Goal: Task Accomplishment & Management: Use online tool/utility

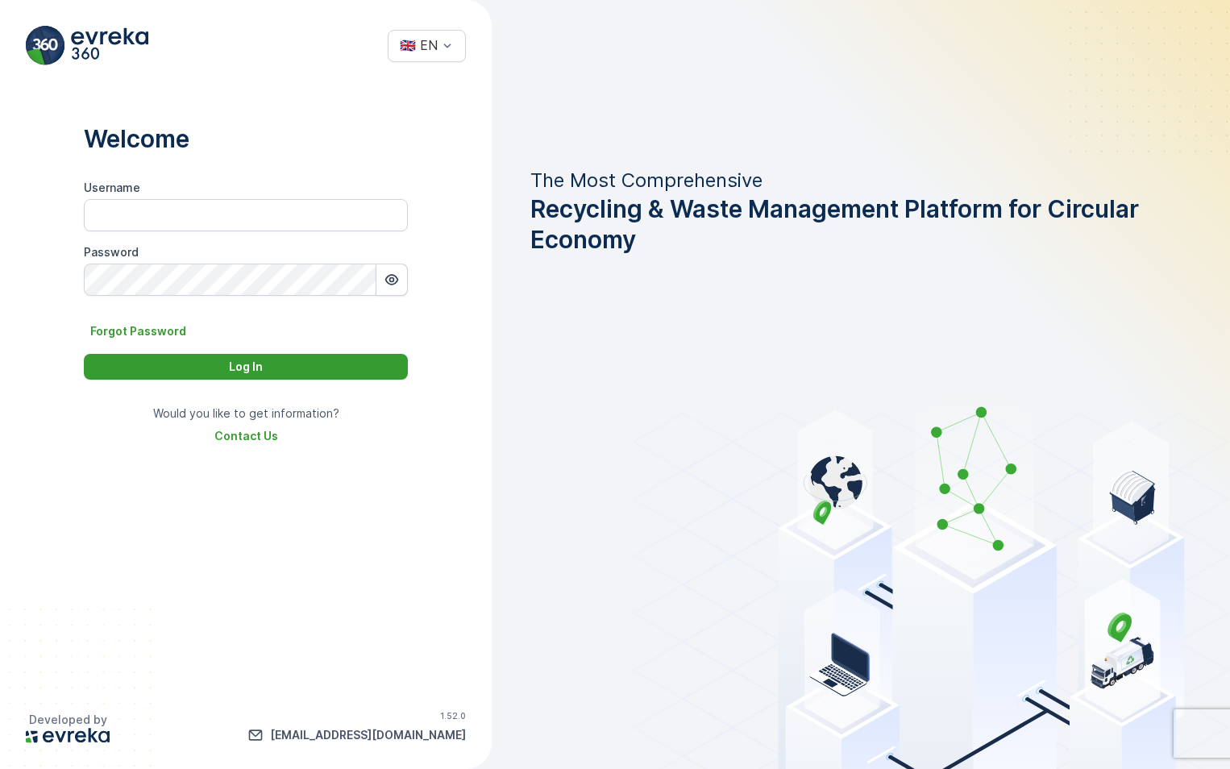
type input "Hussain.[PERSON_NAME]"
click at [258, 371] on p "Log In" at bounding box center [246, 367] width 34 height 16
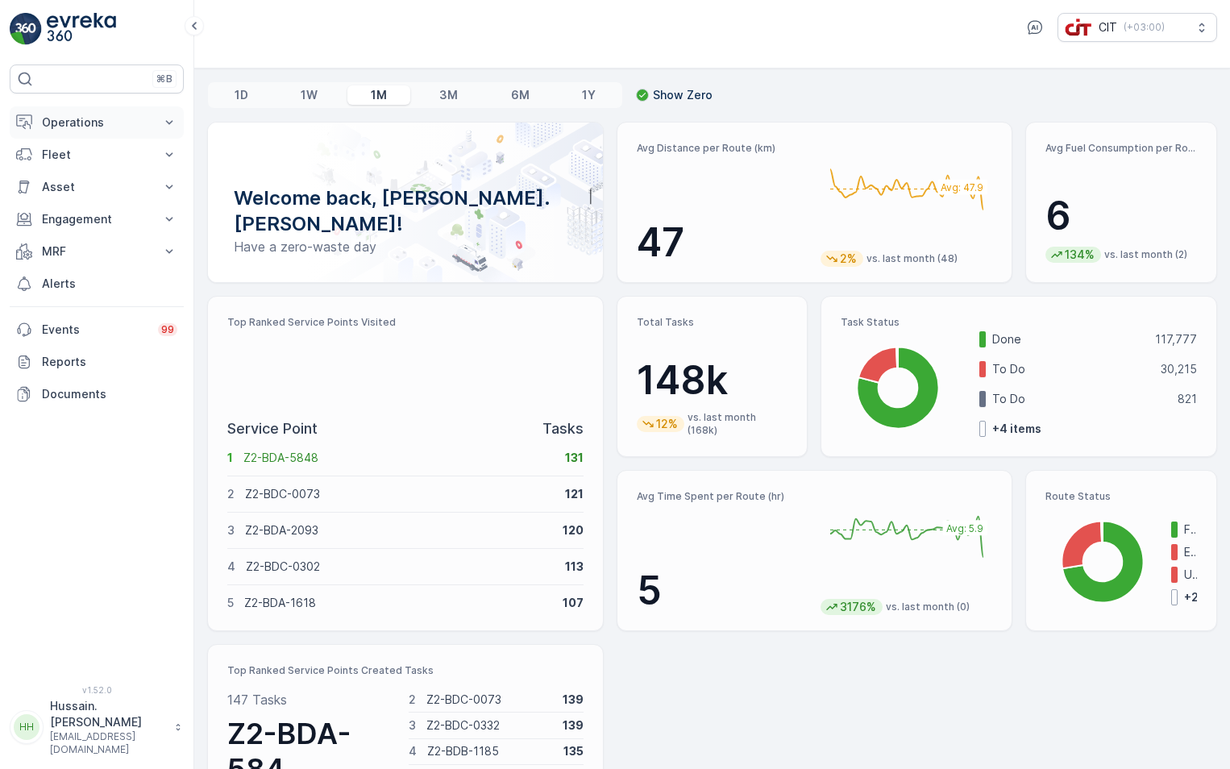
click at [130, 127] on p "Operations" at bounding box center [97, 122] width 110 height 16
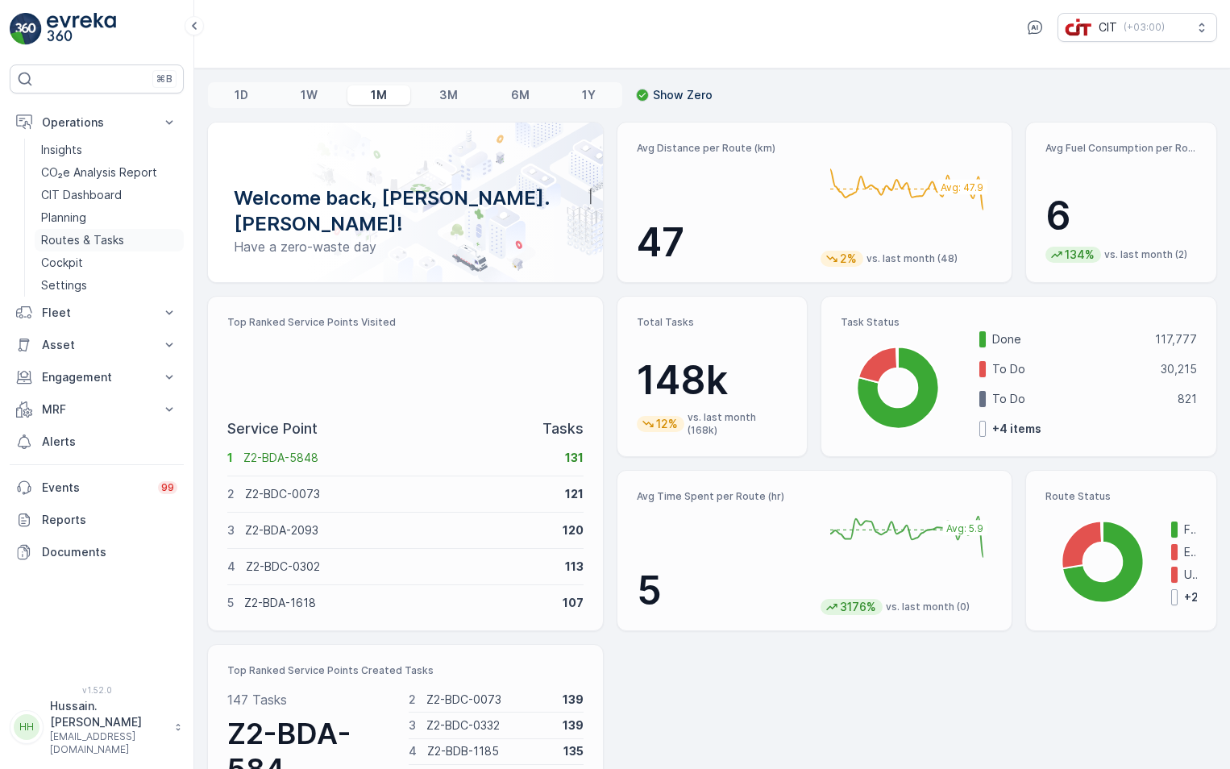
click at [100, 236] on p "Routes & Tasks" at bounding box center [82, 240] width 83 height 16
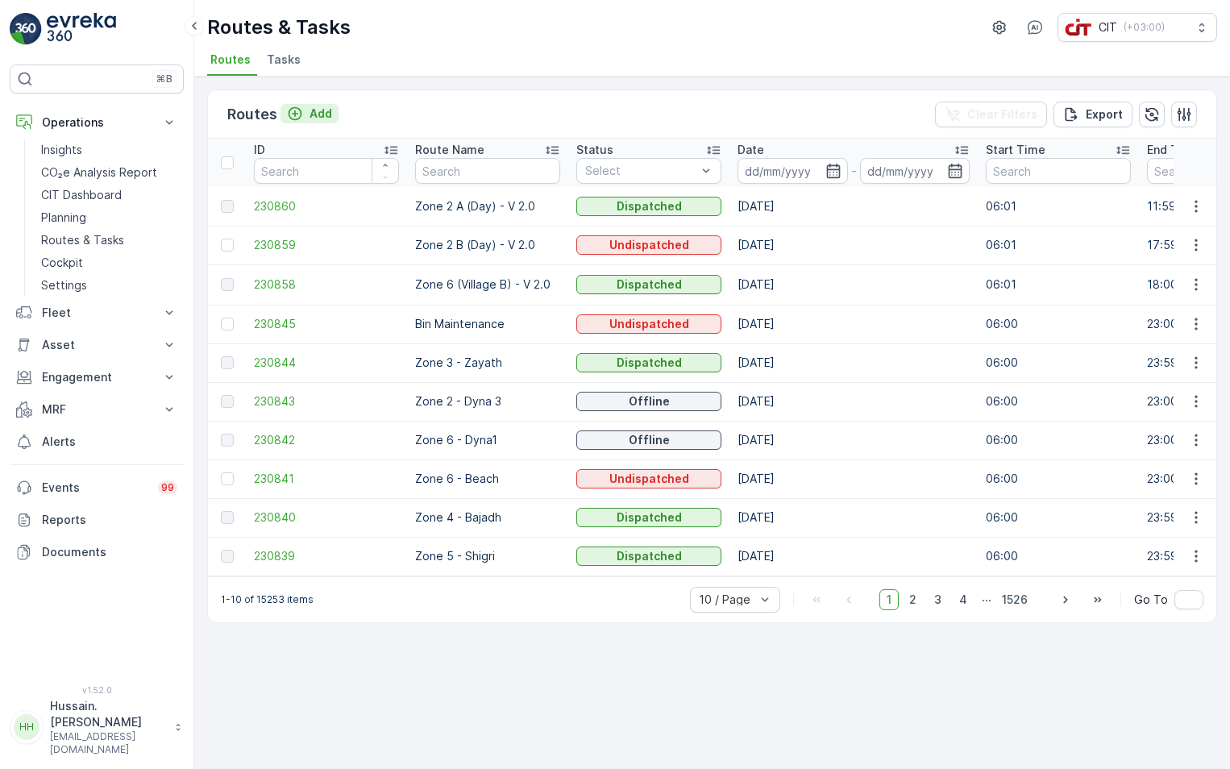
click at [305, 110] on div "Add" at bounding box center [309, 114] width 45 height 16
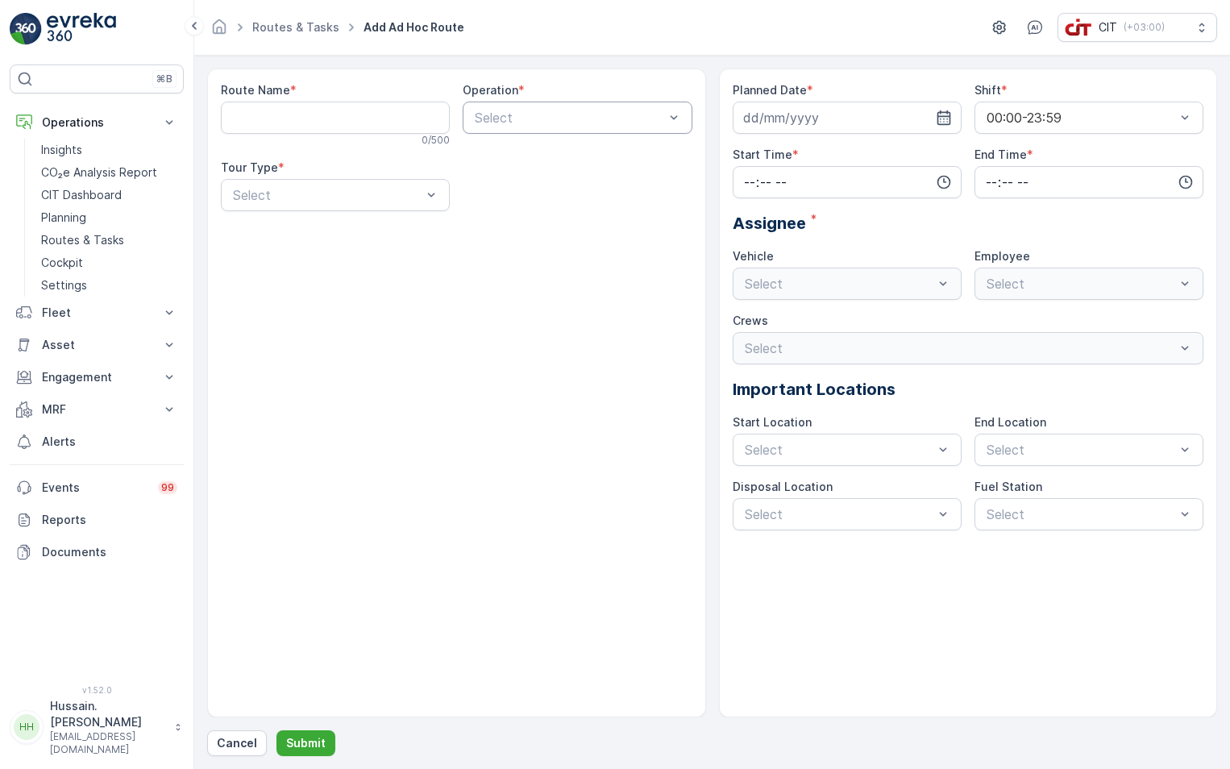
click at [621, 417] on div "Route Name * 0 / 500 Operation * Select Tour Type * Select" at bounding box center [456, 393] width 499 height 649
click at [81, 220] on p "Planning" at bounding box center [63, 218] width 45 height 16
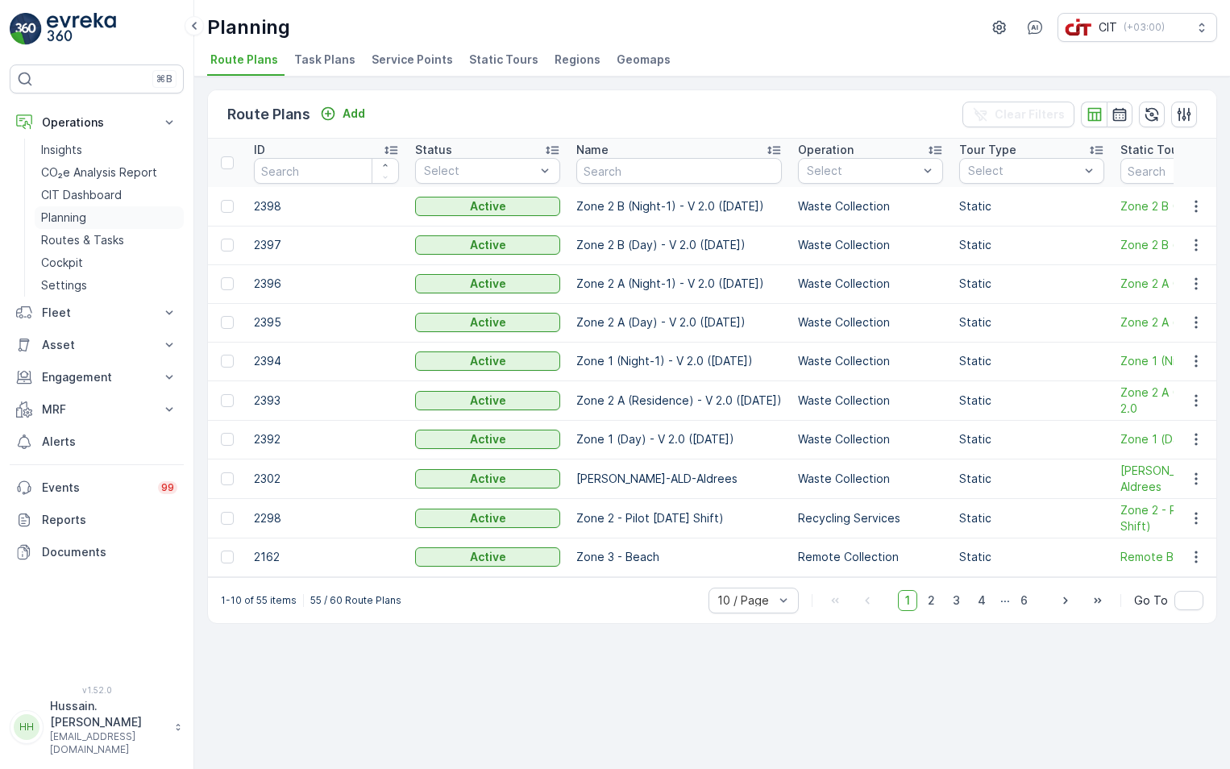
click at [115, 215] on link "Planning" at bounding box center [109, 217] width 149 height 23
click at [303, 55] on span "Task Plans" at bounding box center [324, 60] width 61 height 16
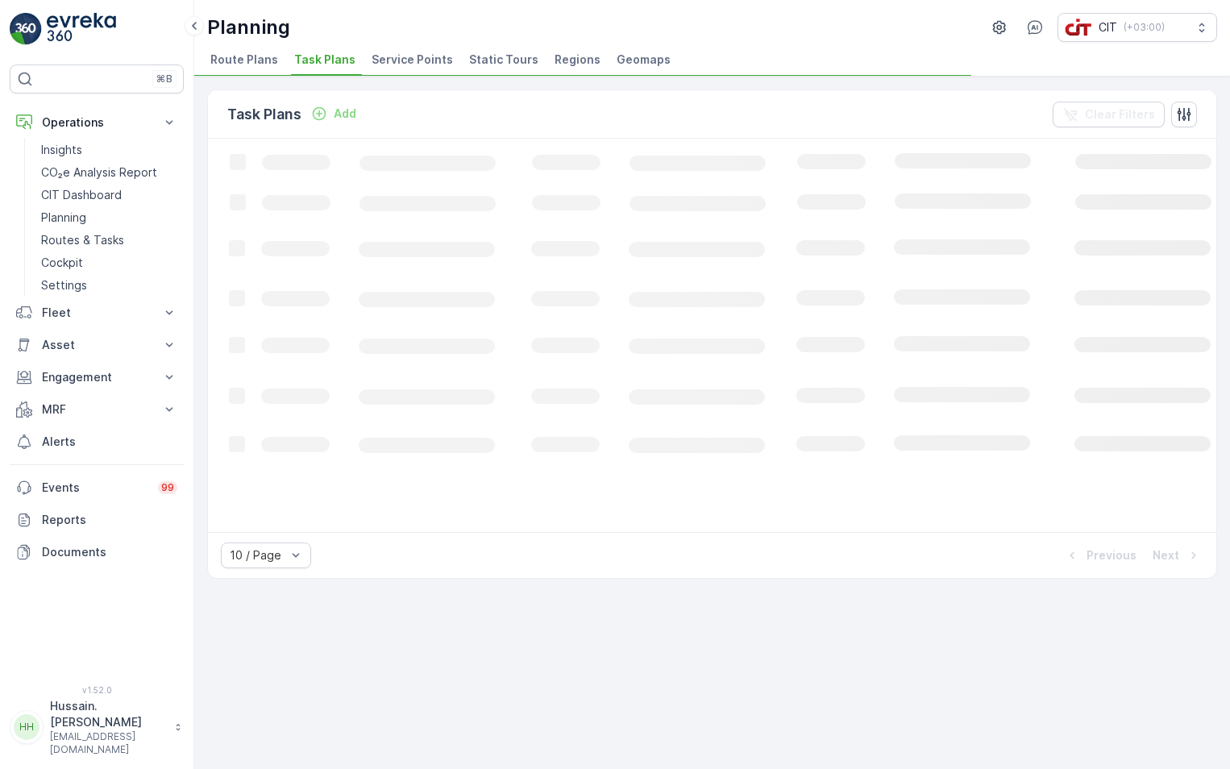
click at [264, 51] on li "Route Plans" at bounding box center [245, 61] width 77 height 27
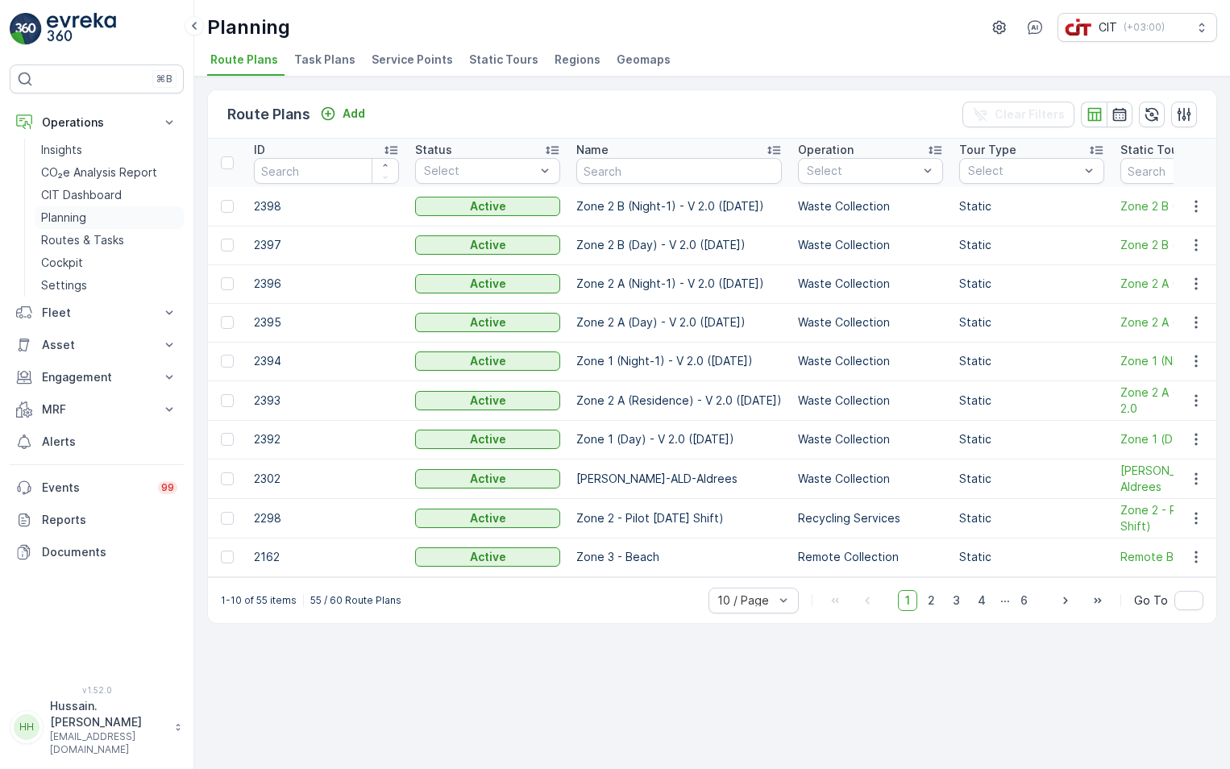
click at [101, 219] on link "Planning" at bounding box center [109, 217] width 149 height 23
click at [322, 53] on span "Task Plans" at bounding box center [324, 60] width 61 height 16
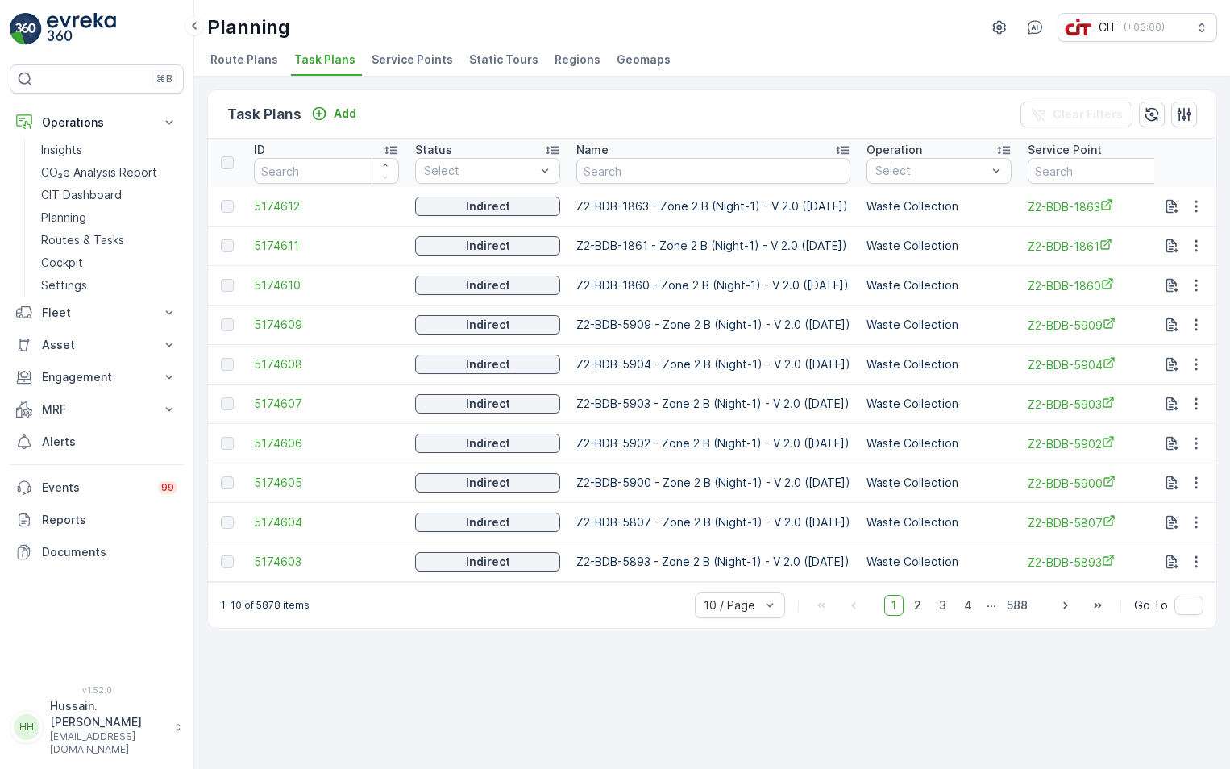
click at [407, 54] on span "Service Points" at bounding box center [412, 60] width 81 height 16
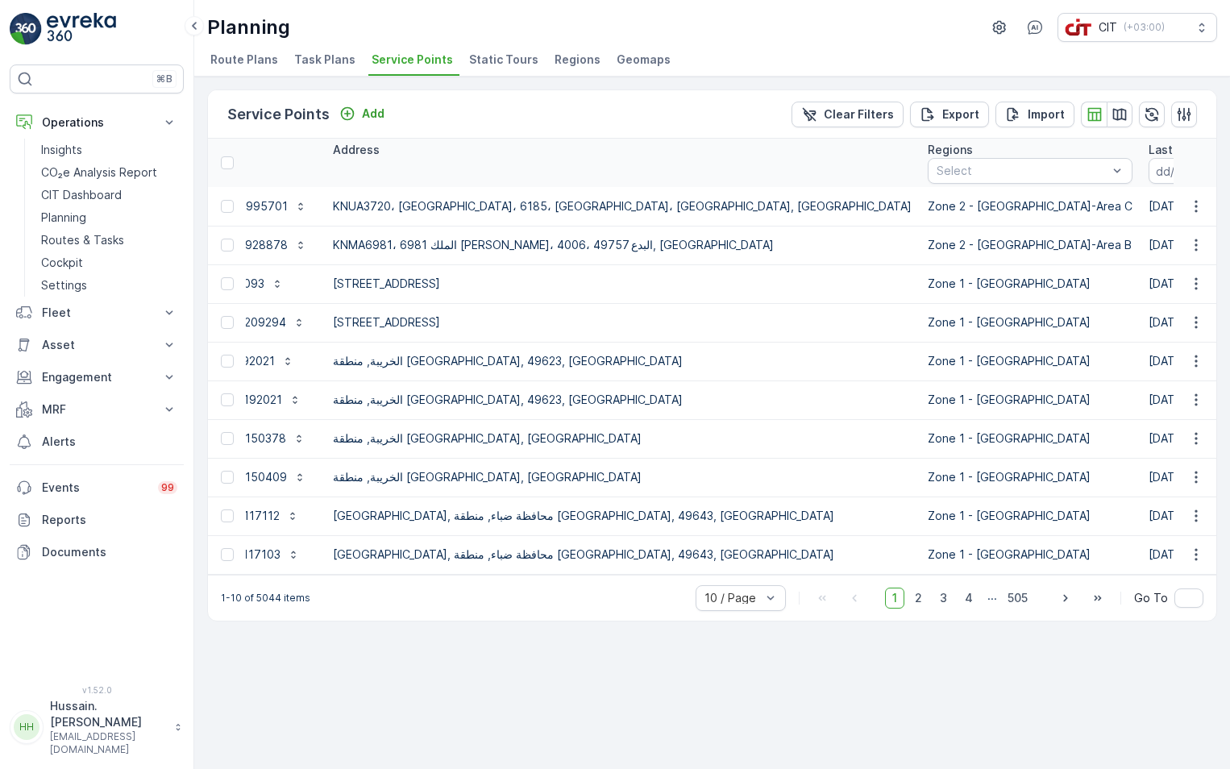
scroll to position [0, 1463]
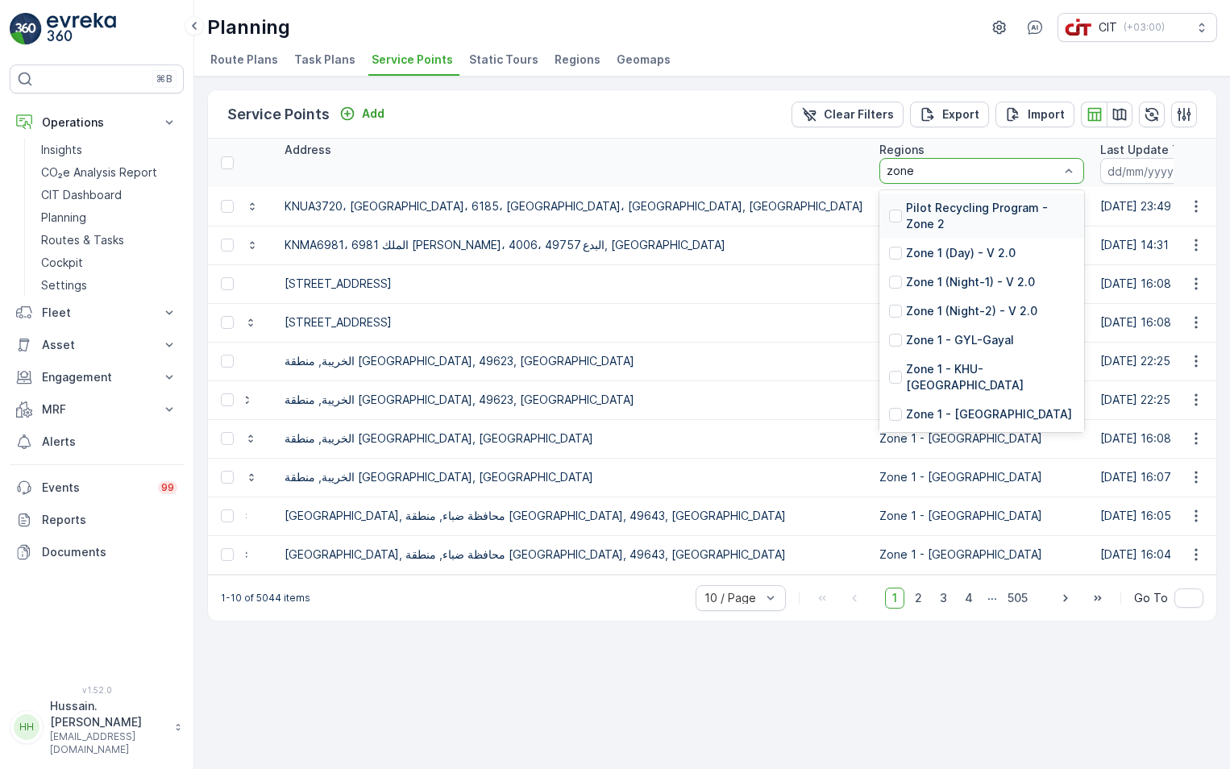
type input "zone 3"
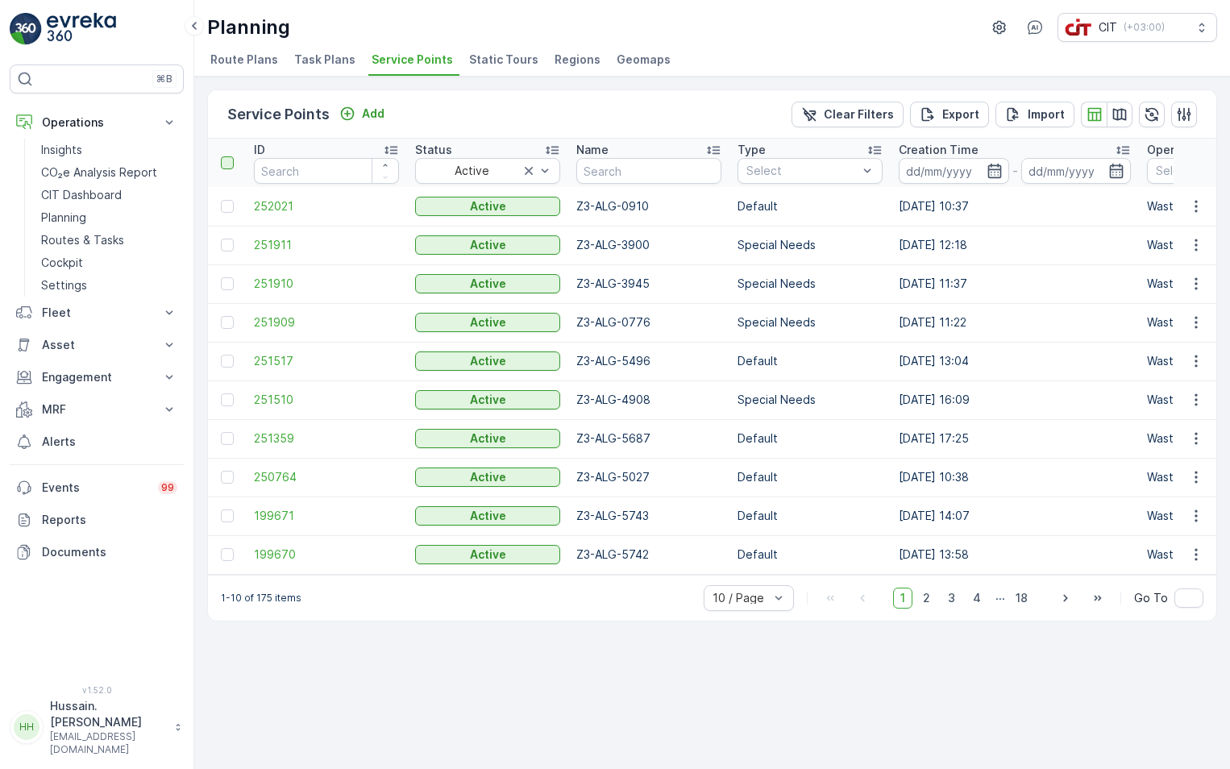
click at [226, 162] on div at bounding box center [227, 162] width 13 height 13
click at [230, 156] on input "checkbox" at bounding box center [230, 156] width 0 height 0
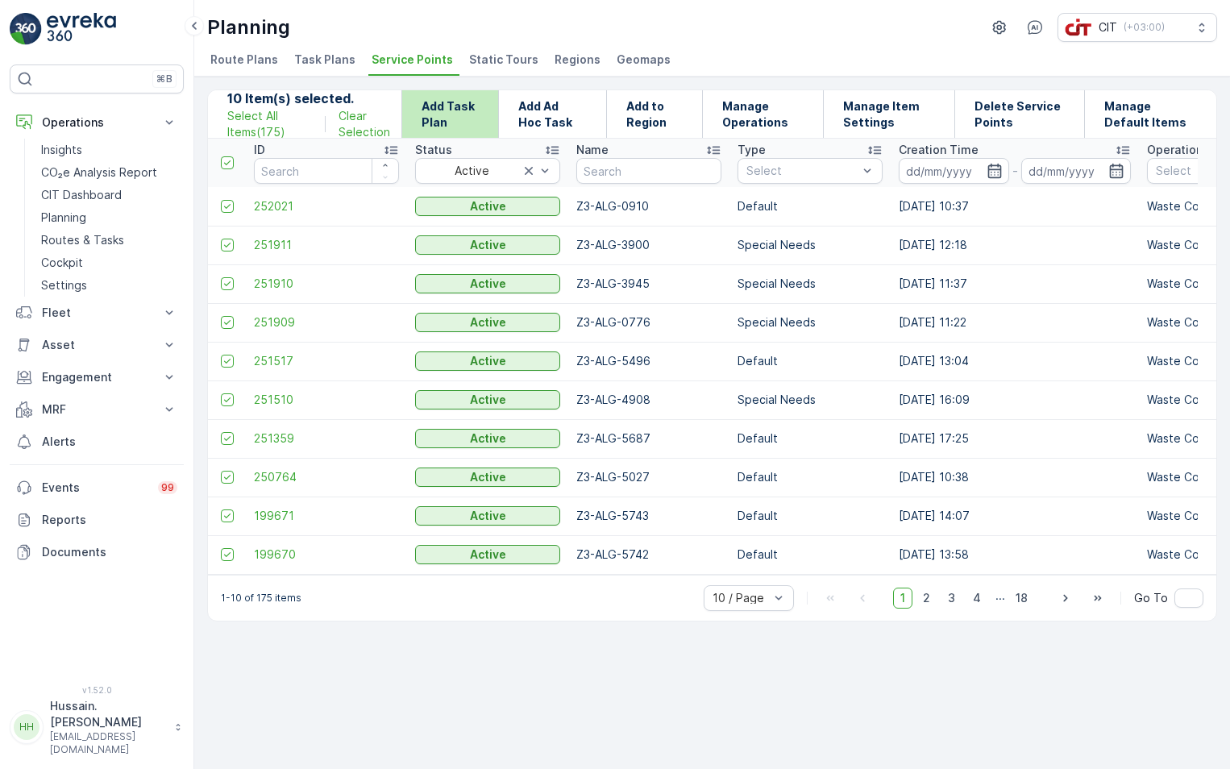
click at [454, 119] on p "Add Task Plan" at bounding box center [449, 114] width 57 height 32
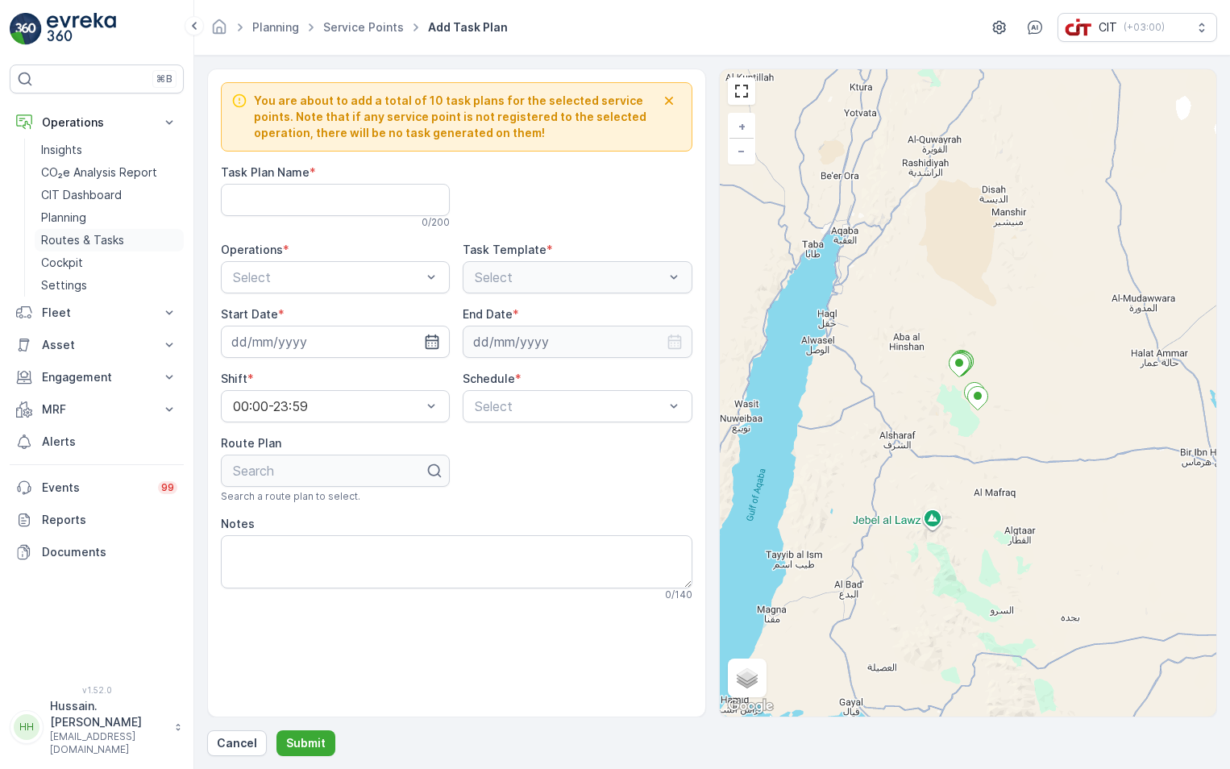
click at [111, 236] on p "Routes & Tasks" at bounding box center [82, 240] width 83 height 16
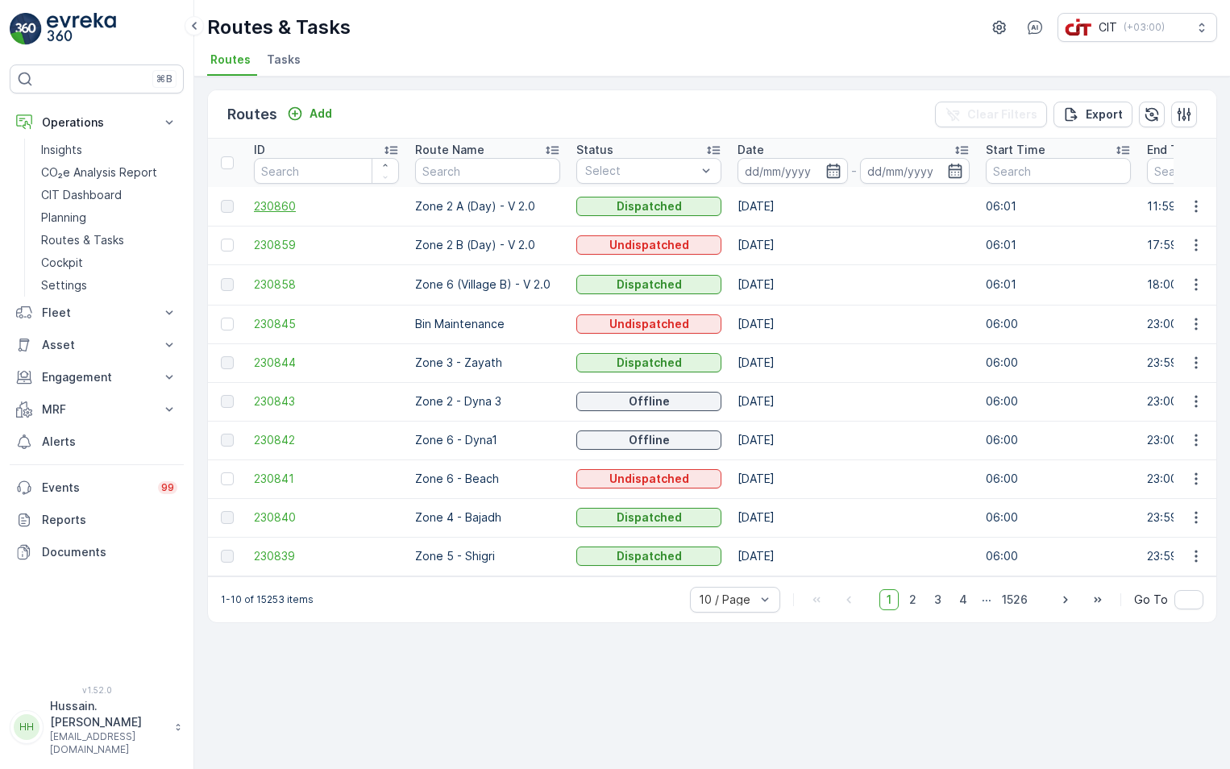
click at [276, 205] on span "230860" at bounding box center [326, 206] width 145 height 16
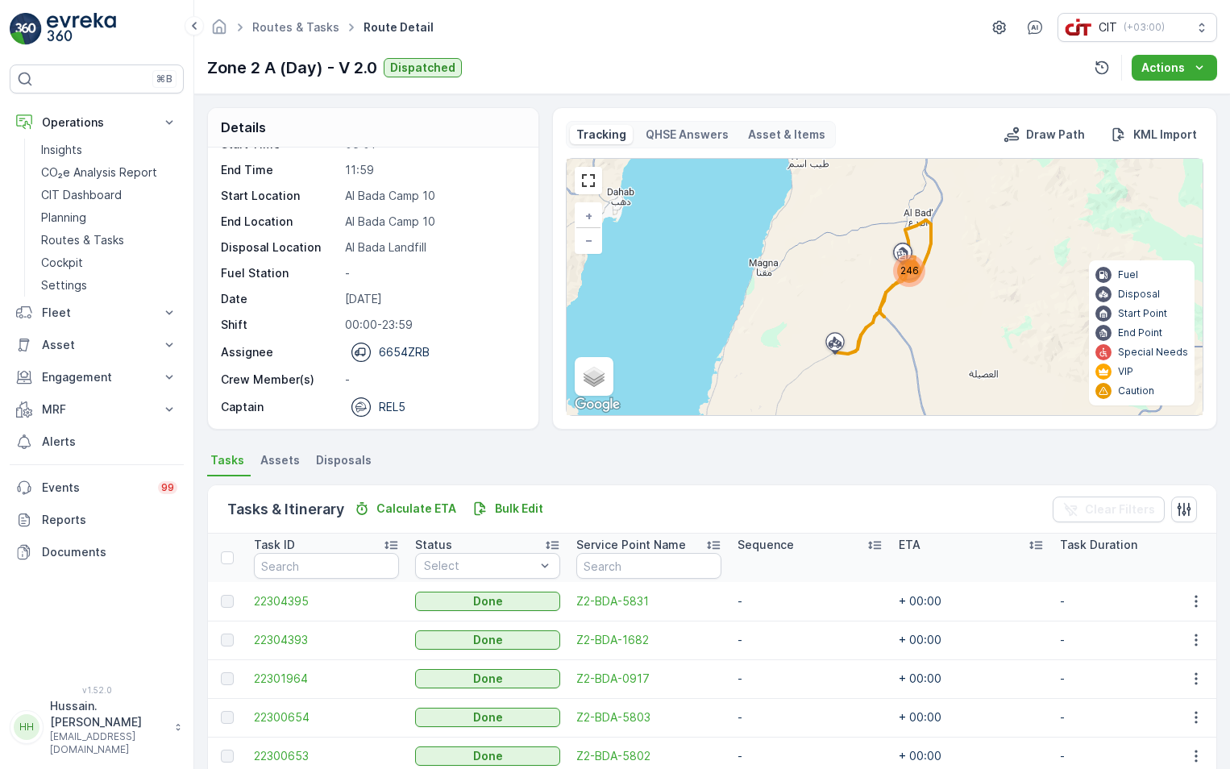
scroll to position [77, 0]
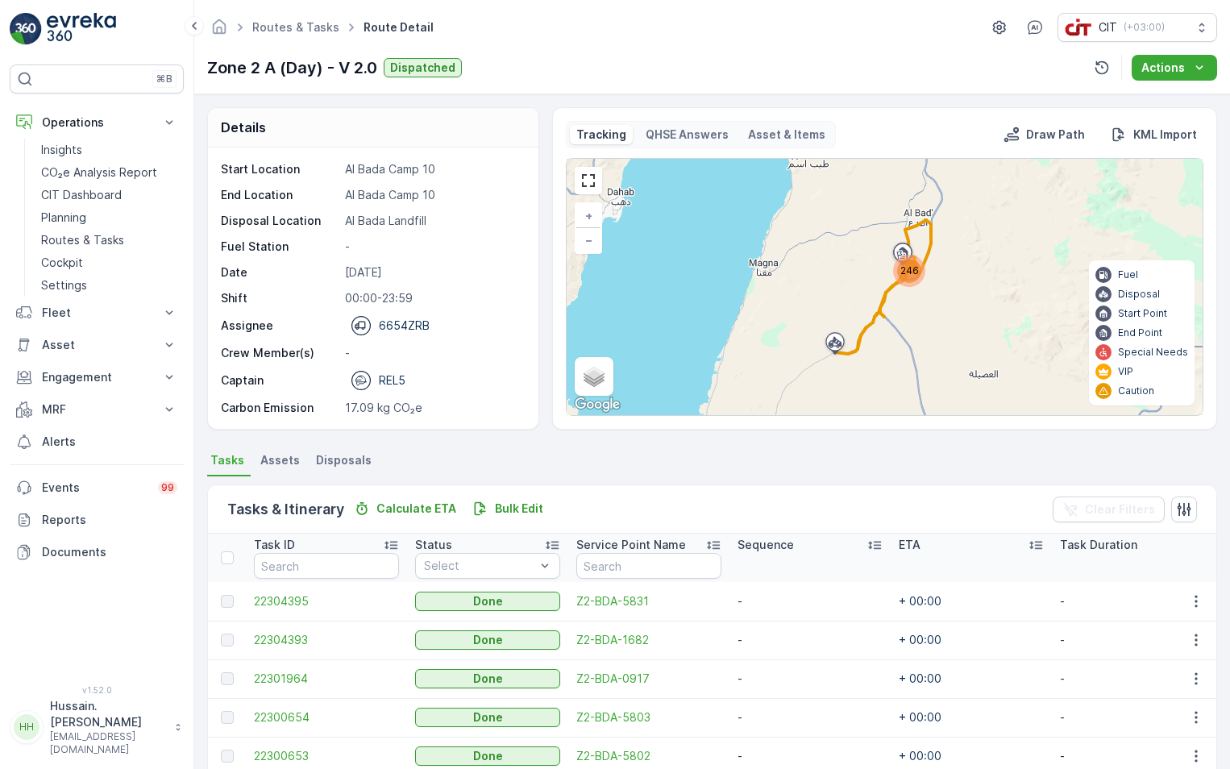
click at [360, 326] on circle at bounding box center [361, 326] width 19 height 19
click at [959, 278] on div "246 + − Satellite Roadmap Terrain Hybrid Leaflet Keyboard shortcuts Map Data Ma…" at bounding box center [885, 287] width 636 height 256
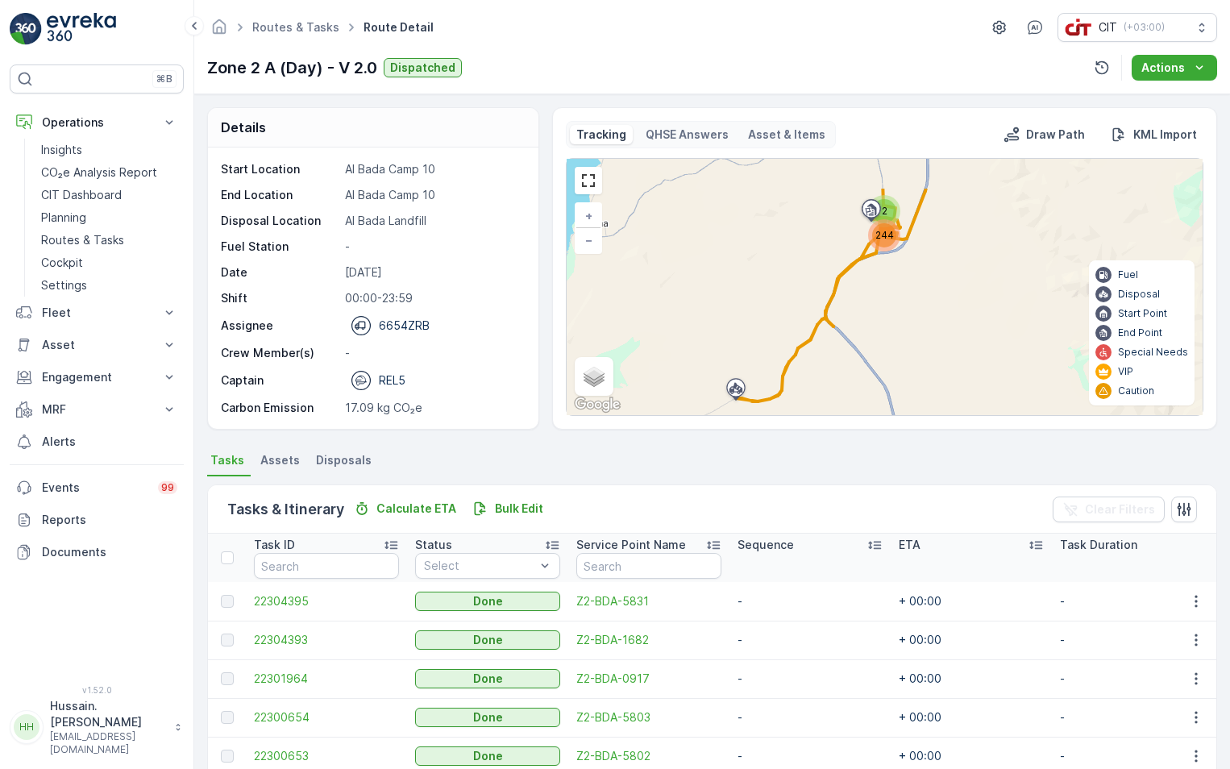
drag, startPoint x: 936, startPoint y: 257, endPoint x: 984, endPoint y: 313, distance: 73.7
click at [984, 313] on div "2 244 + − Satellite Roadmap Terrain Hybrid Leaflet Keyboard shortcuts Map Data …" at bounding box center [885, 287] width 636 height 256
click at [1198, 58] on button "Actions" at bounding box center [1173, 68] width 85 height 26
click at [1177, 97] on span "View Route Tracking" at bounding box center [1166, 98] width 111 height 16
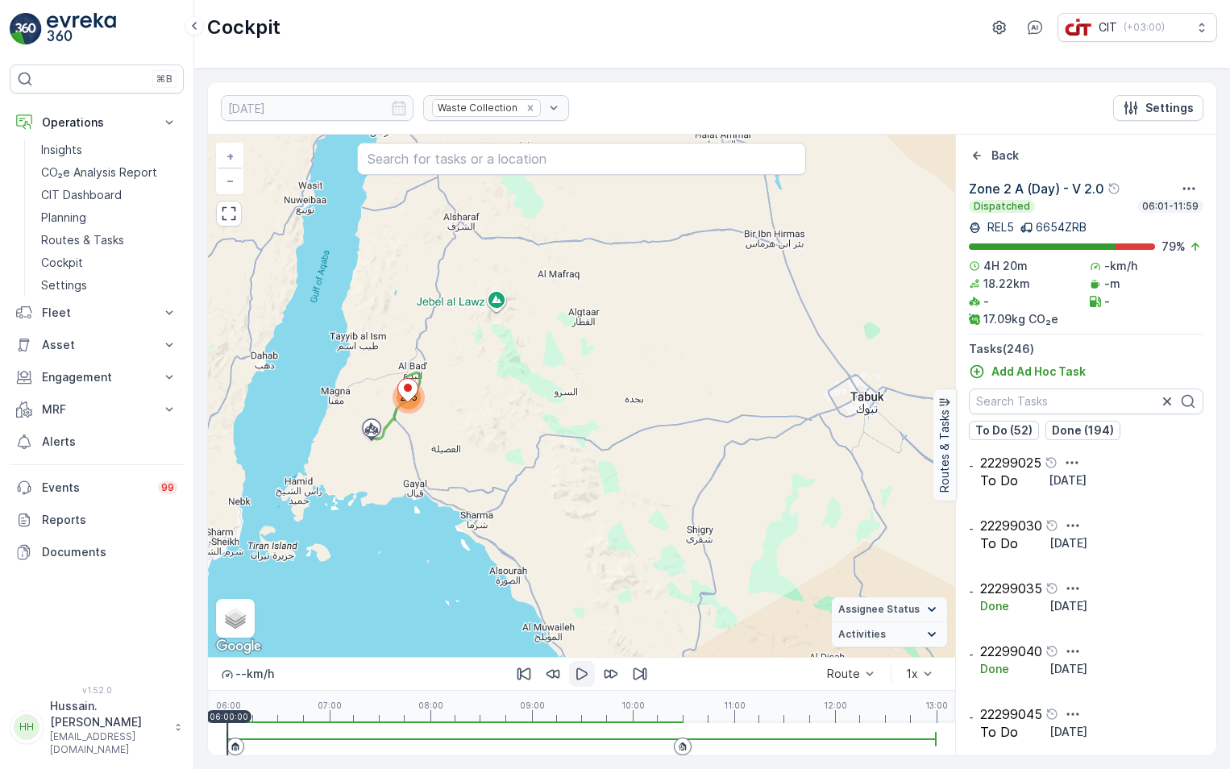
click at [582, 671] on icon "button" at bounding box center [582, 674] width 16 height 16
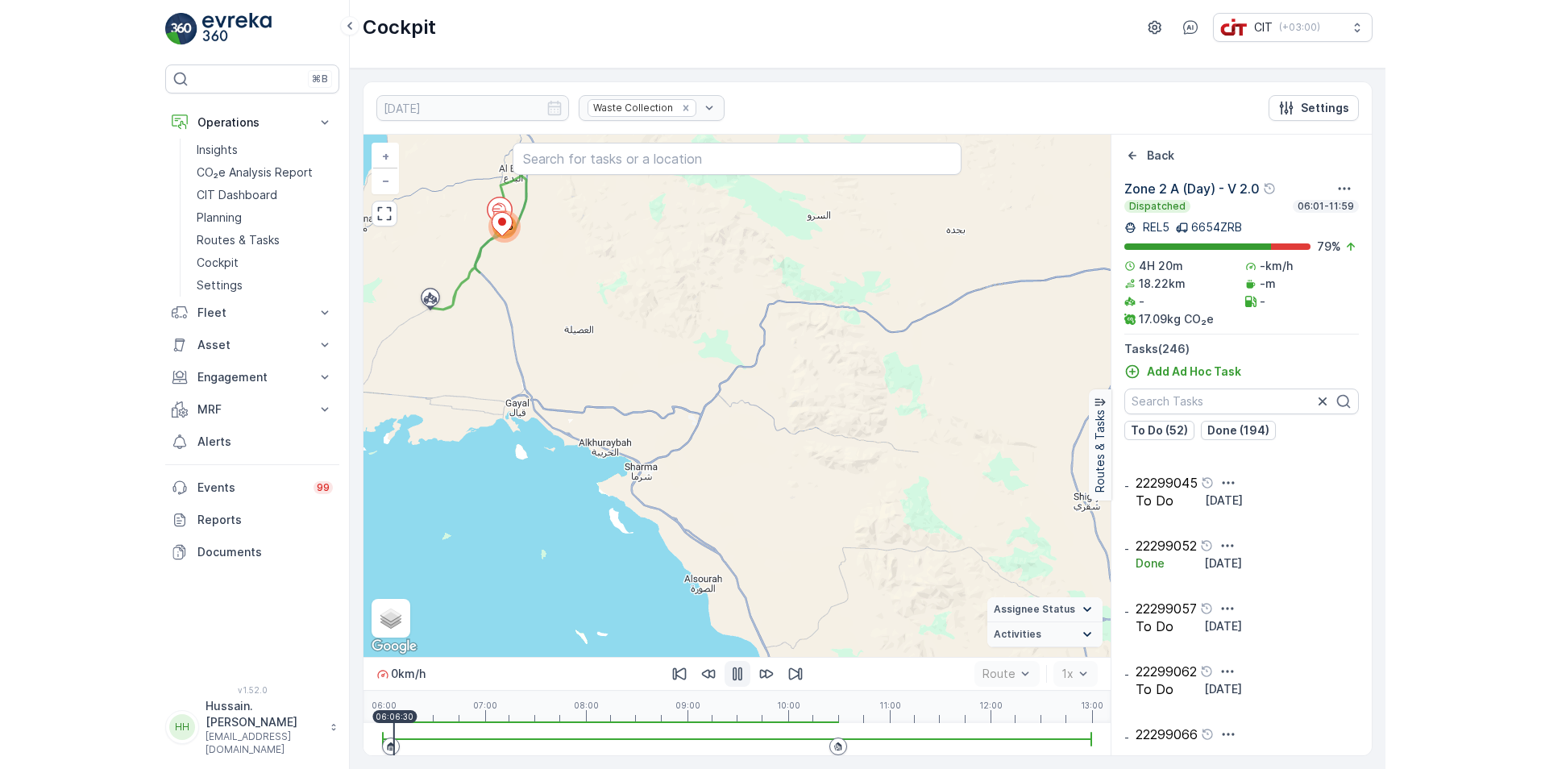
scroll to position [242, 0]
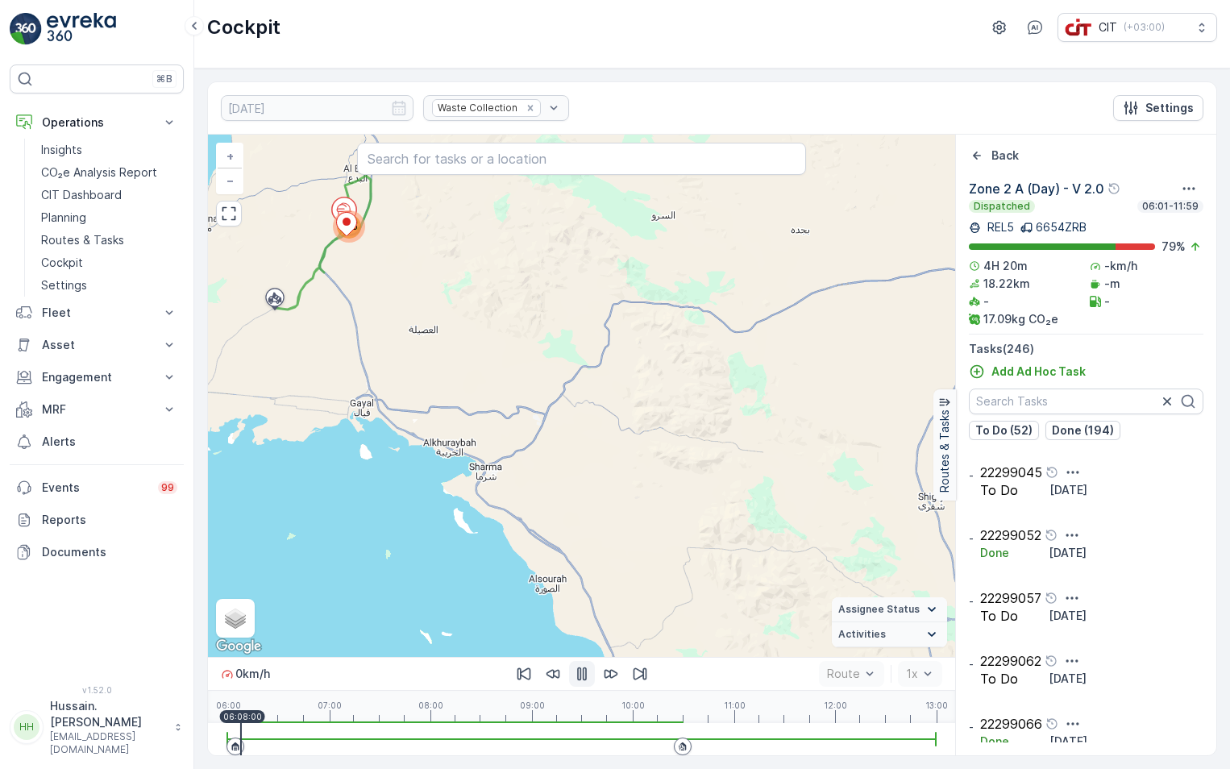
click at [586, 674] on icon "button" at bounding box center [582, 674] width 10 height 14
click at [98, 118] on p "Operations" at bounding box center [97, 122] width 110 height 16
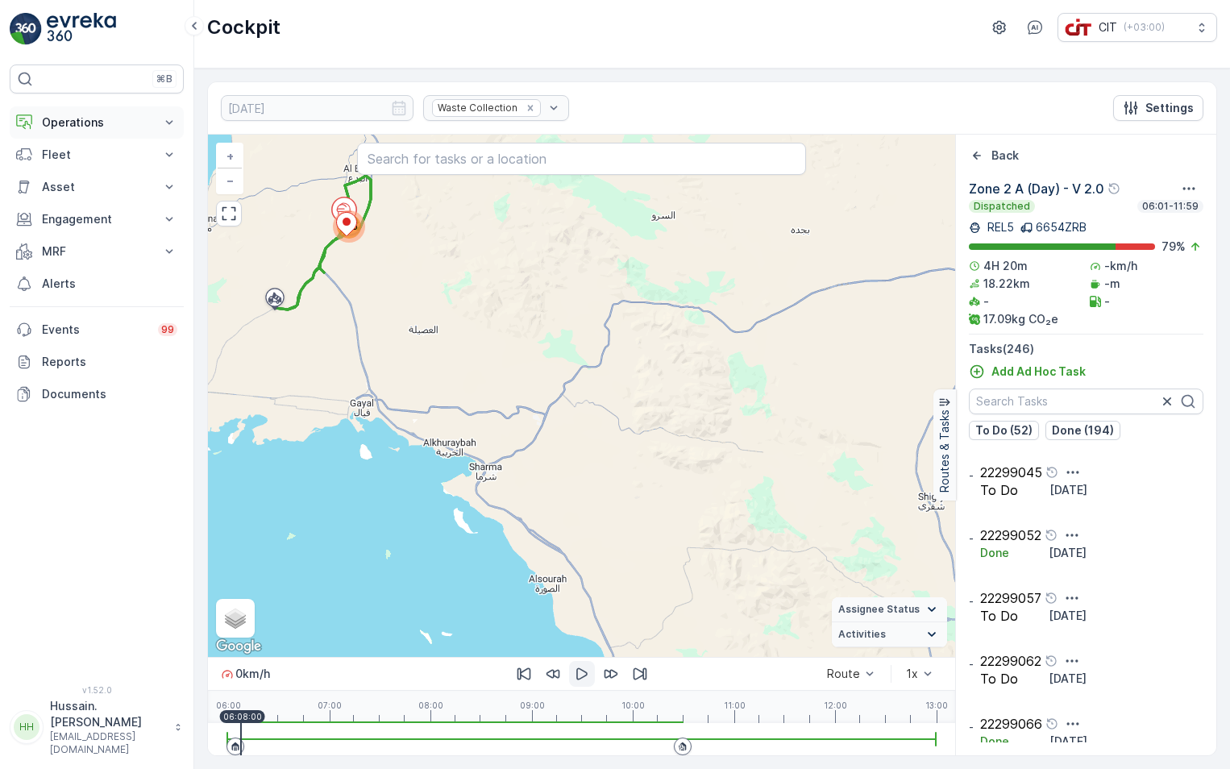
click at [75, 122] on p "Operations" at bounding box center [97, 122] width 110 height 16
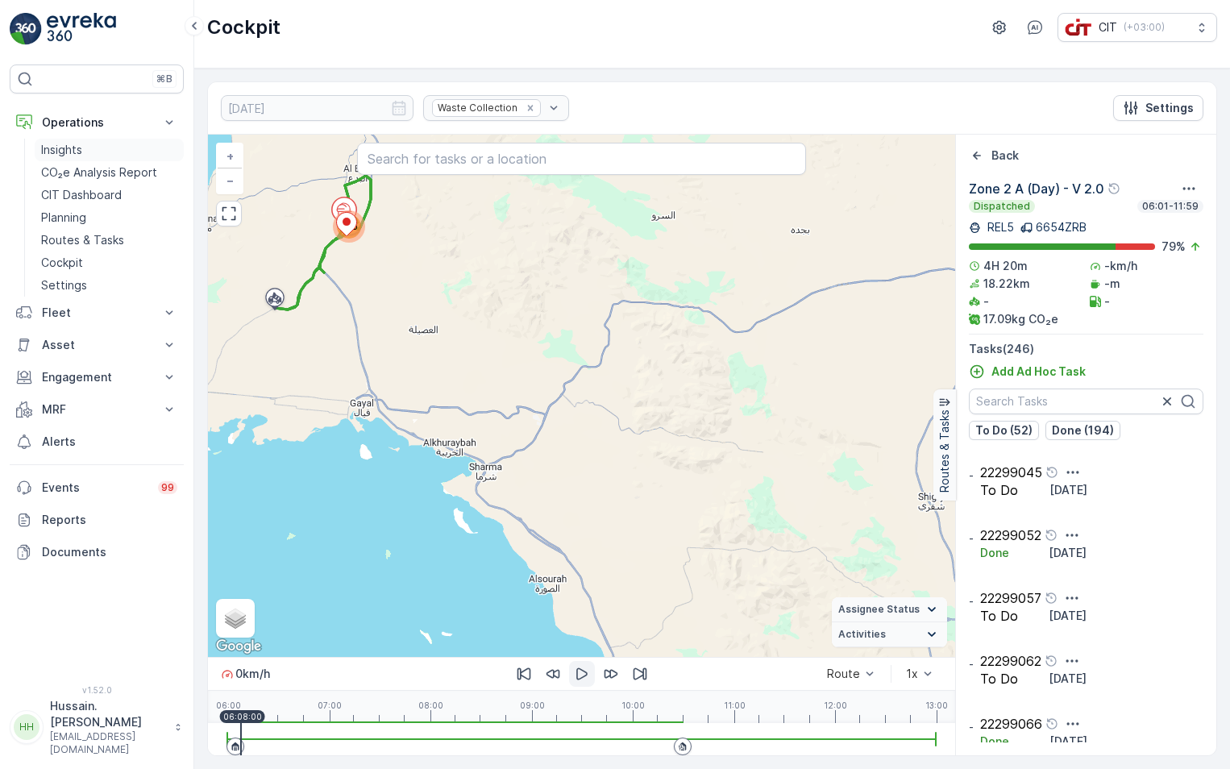
click at [75, 145] on p "Insights" at bounding box center [61, 150] width 41 height 16
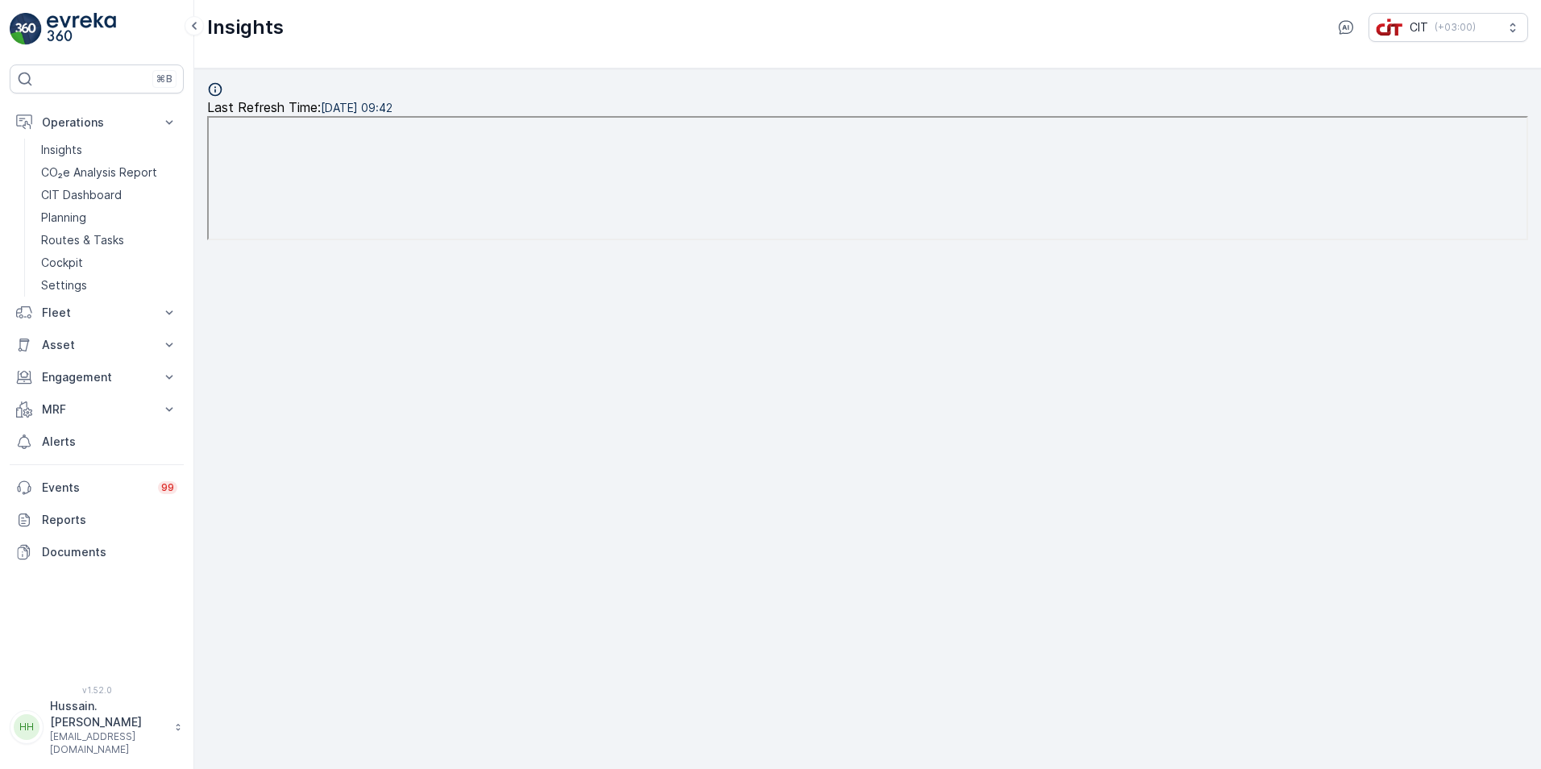
scroll to position [16, 0]
